Goal: Transaction & Acquisition: Purchase product/service

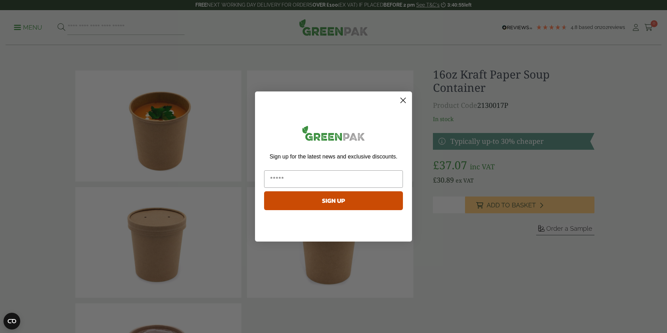
click at [403, 98] on circle "Close dialog" at bounding box center [403, 101] width 12 height 12
